Goal: Transaction & Acquisition: Purchase product/service

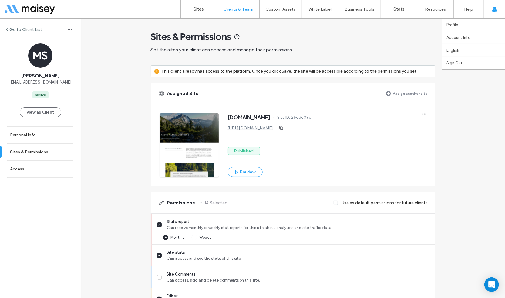
click at [494, 15] on span at bounding box center [494, 9] width 5 height 18
click at [495, 8] on use at bounding box center [494, 9] width 5 height 5
click at [21, 28] on label "Go to Client List" at bounding box center [25, 29] width 33 height 5
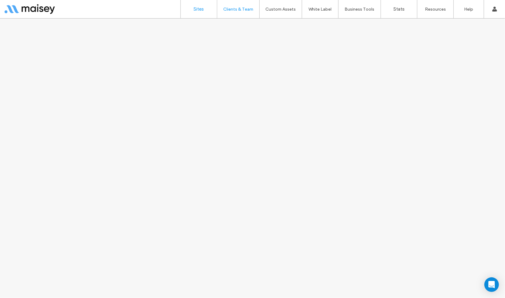
click at [188, 5] on link "Sites" at bounding box center [199, 9] width 36 height 18
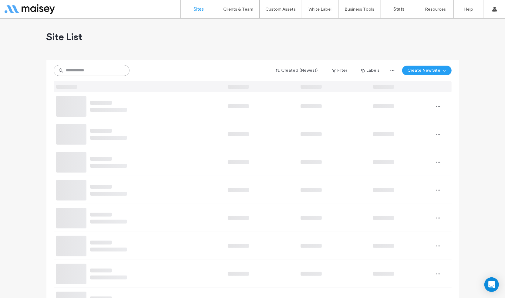
click at [89, 71] on input at bounding box center [92, 70] width 76 height 11
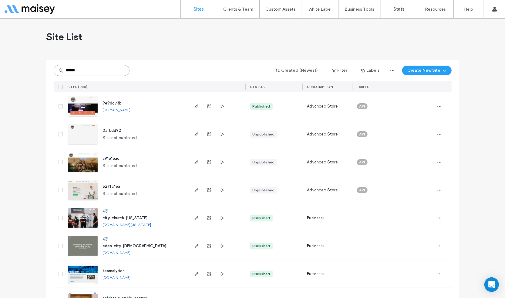
type input "******"
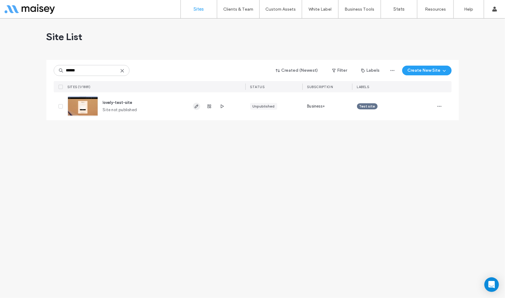
click at [197, 106] on use "button" at bounding box center [196, 106] width 4 height 4
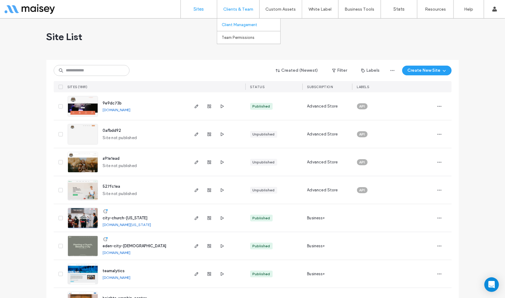
click at [231, 25] on label "Client Management" at bounding box center [239, 24] width 35 height 5
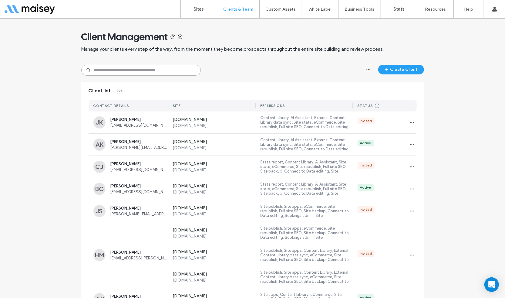
click at [99, 71] on input at bounding box center [141, 70] width 120 height 11
type input "*******"
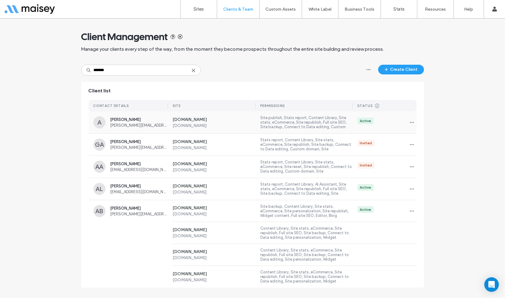
click at [213, 125] on label "[DOMAIN_NAME]" at bounding box center [214, 125] width 83 height 5
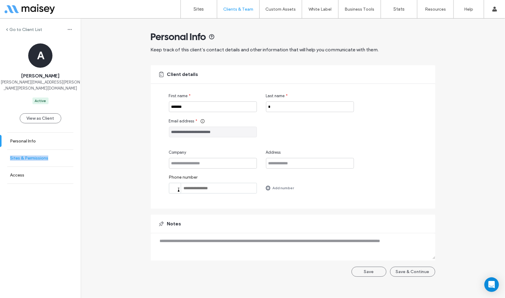
click at [33, 155] on label "Sites & Permissions" at bounding box center [29, 157] width 38 height 5
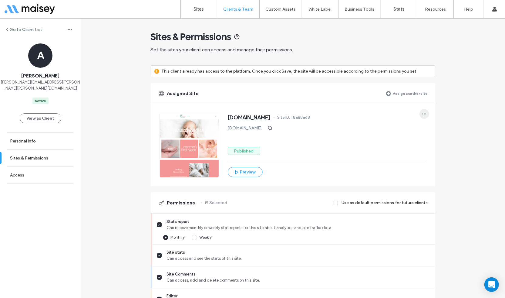
click at [422, 113] on icon "button" at bounding box center [424, 113] width 5 height 5
click at [429, 139] on span at bounding box center [426, 140] width 7 height 7
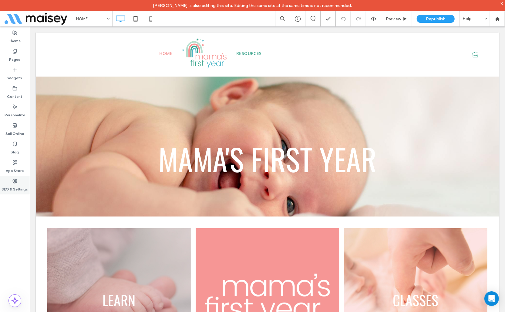
click at [12, 178] on div "SEO & Settings" at bounding box center [15, 185] width 30 height 19
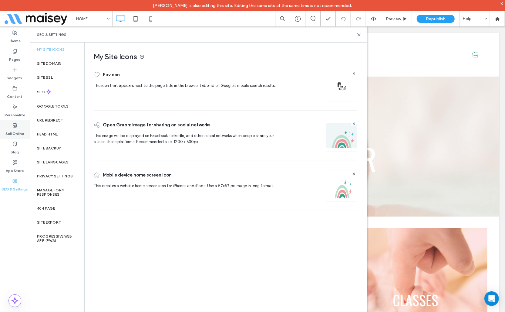
click at [15, 123] on icon at bounding box center [14, 125] width 5 height 5
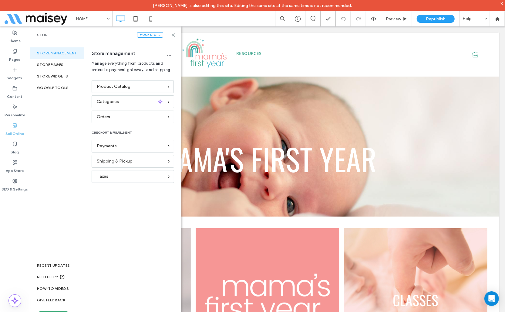
click at [502, 4] on div "x" at bounding box center [502, 3] width 3 height 5
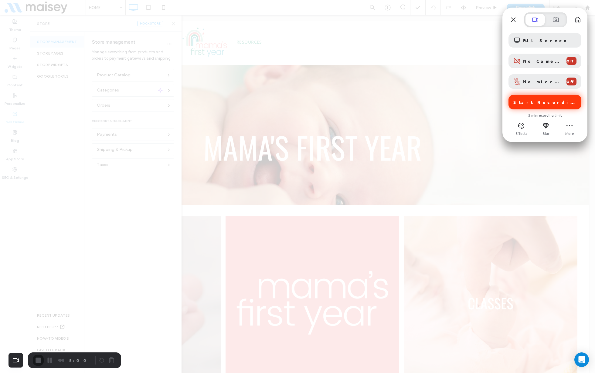
click at [505, 99] on div "Start Recording" at bounding box center [544, 102] width 73 height 15
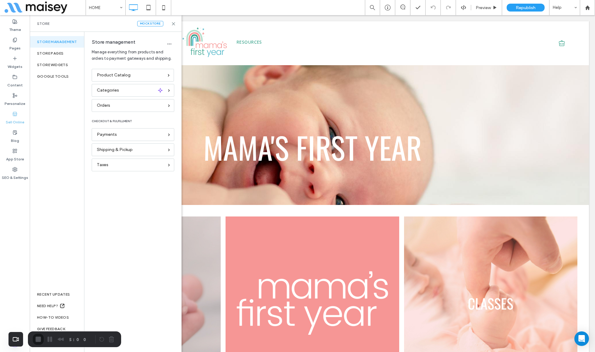
click at [174, 25] on icon at bounding box center [173, 24] width 5 height 5
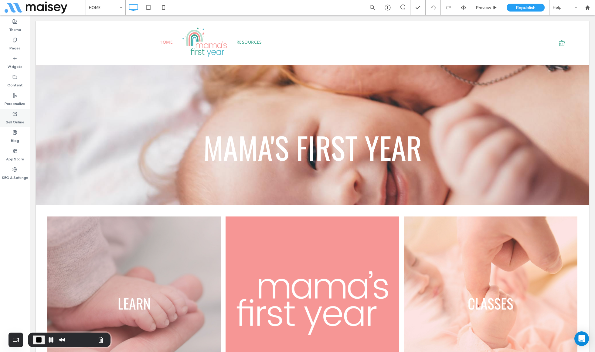
click at [12, 120] on label "Sell Online" at bounding box center [15, 120] width 19 height 8
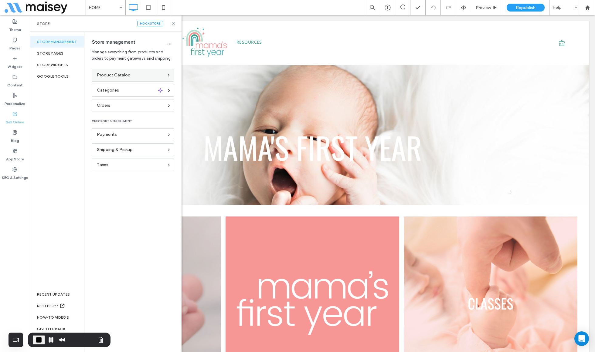
click at [115, 74] on span "Product Catalog" at bounding box center [114, 75] width 34 height 7
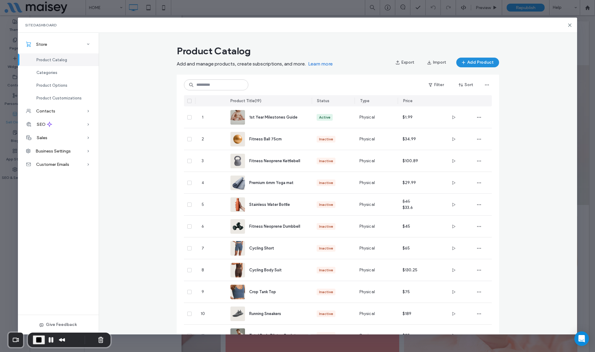
click at [473, 63] on button "Add Product" at bounding box center [477, 63] width 43 height 10
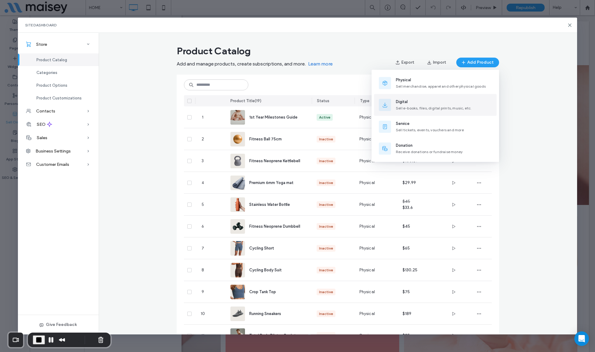
click at [405, 107] on span "Sell e-books, files, digital prints, music, etc." at bounding box center [434, 108] width 76 height 5
